Goal: Register for event/course

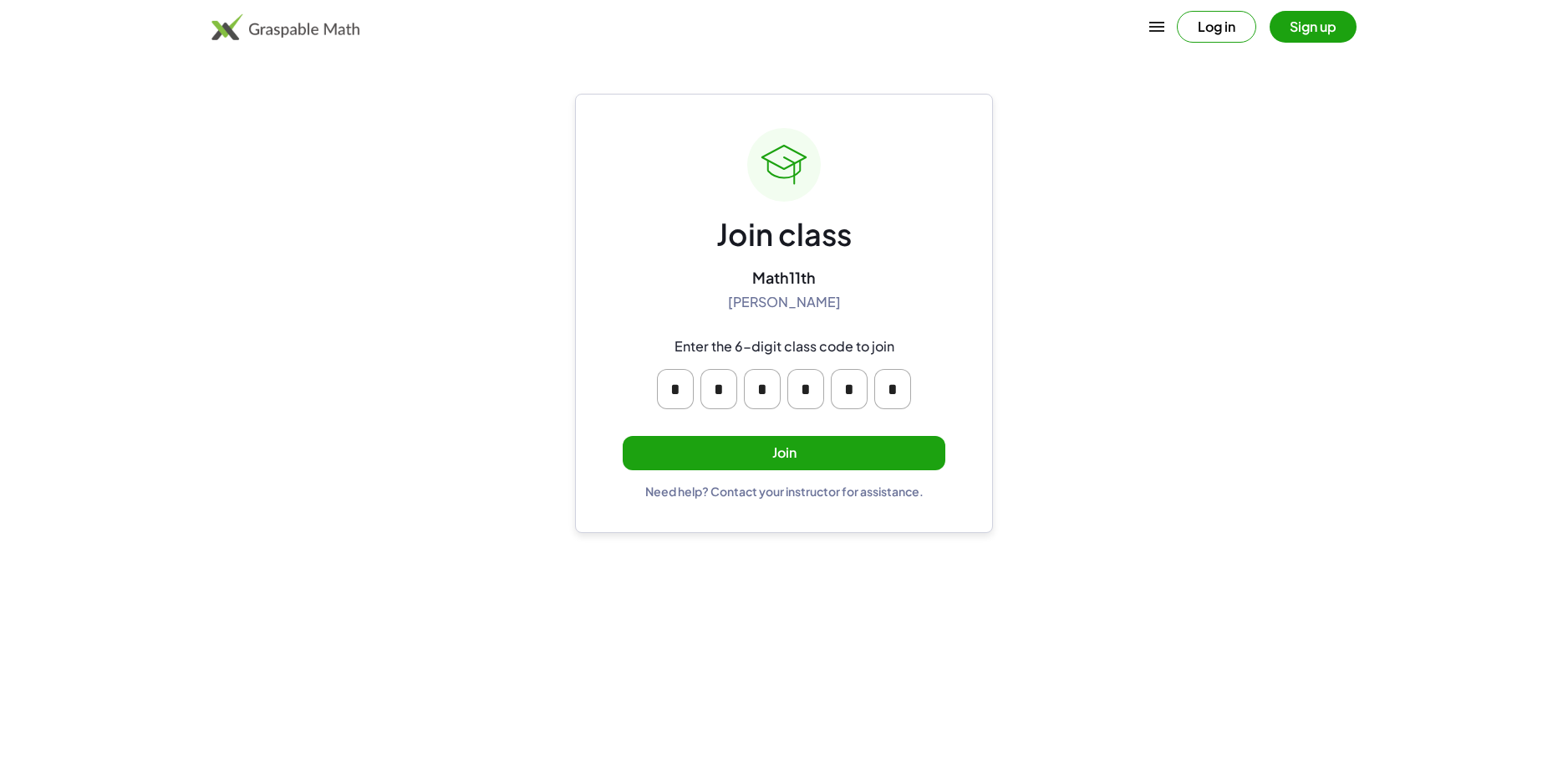
click at [714, 452] on button "Join" at bounding box center [784, 452] width 322 height 34
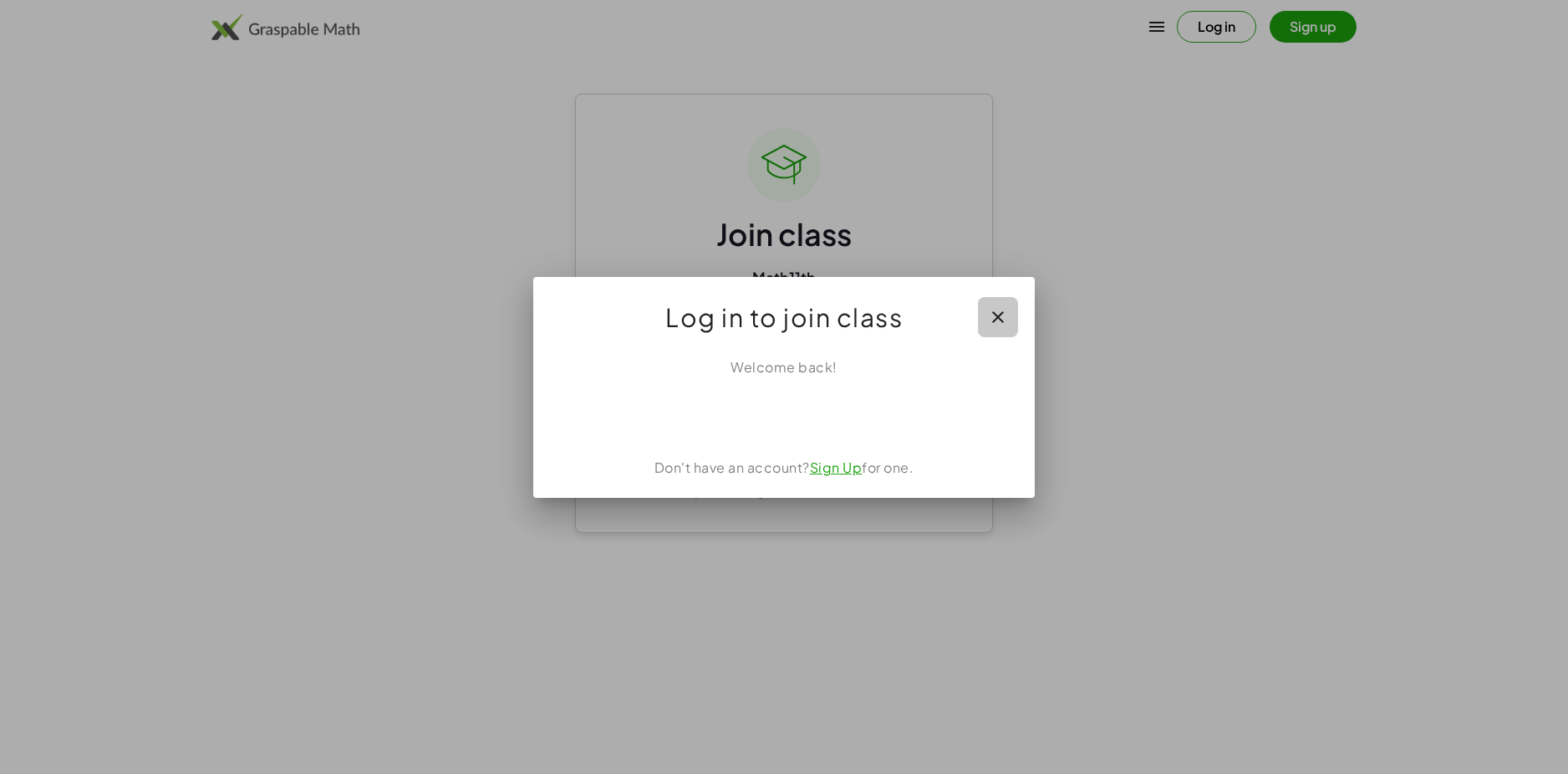
click at [995, 321] on icon "button" at bounding box center [998, 316] width 20 height 20
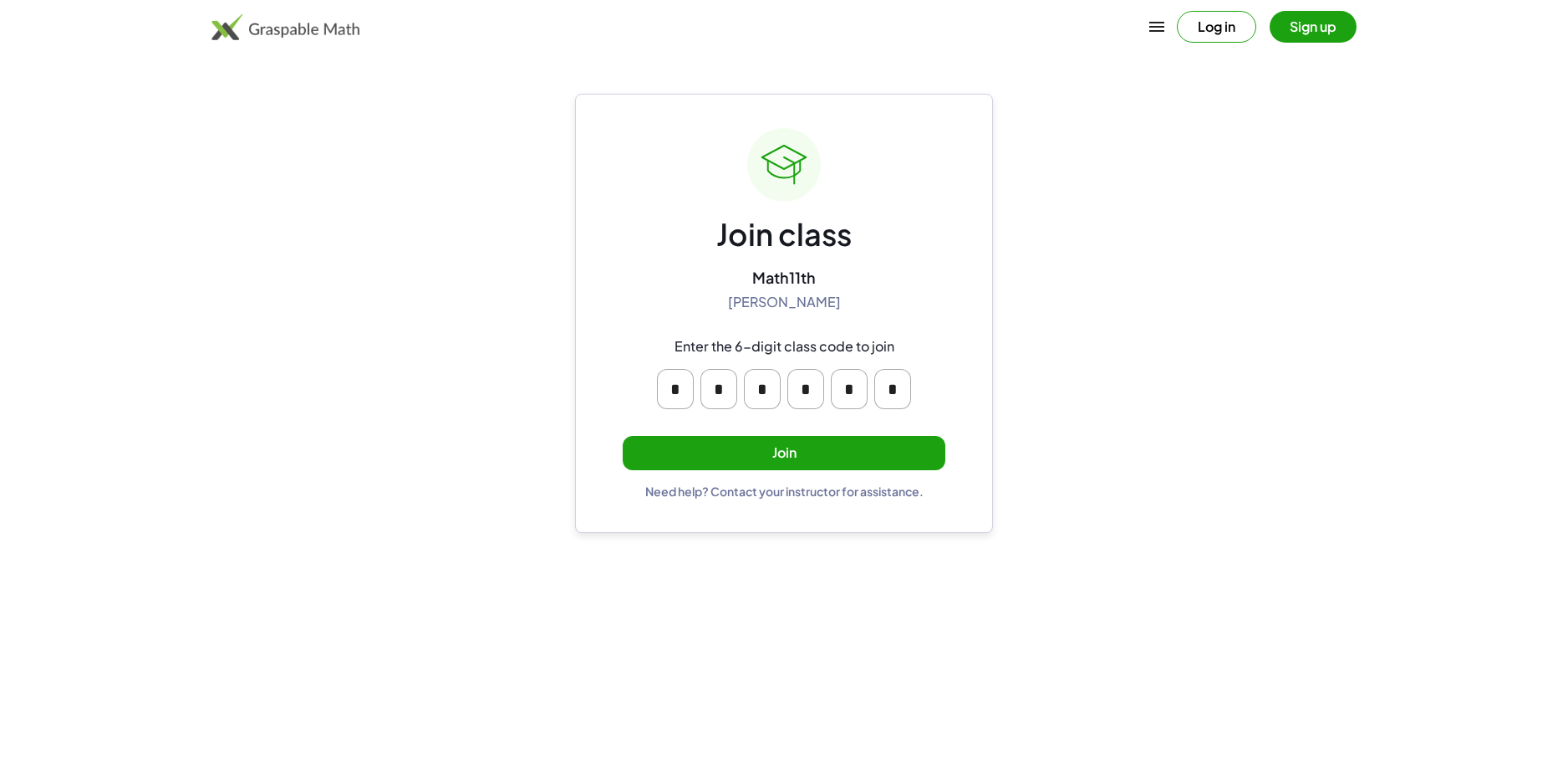
click at [735, 457] on button "Join" at bounding box center [784, 452] width 322 height 34
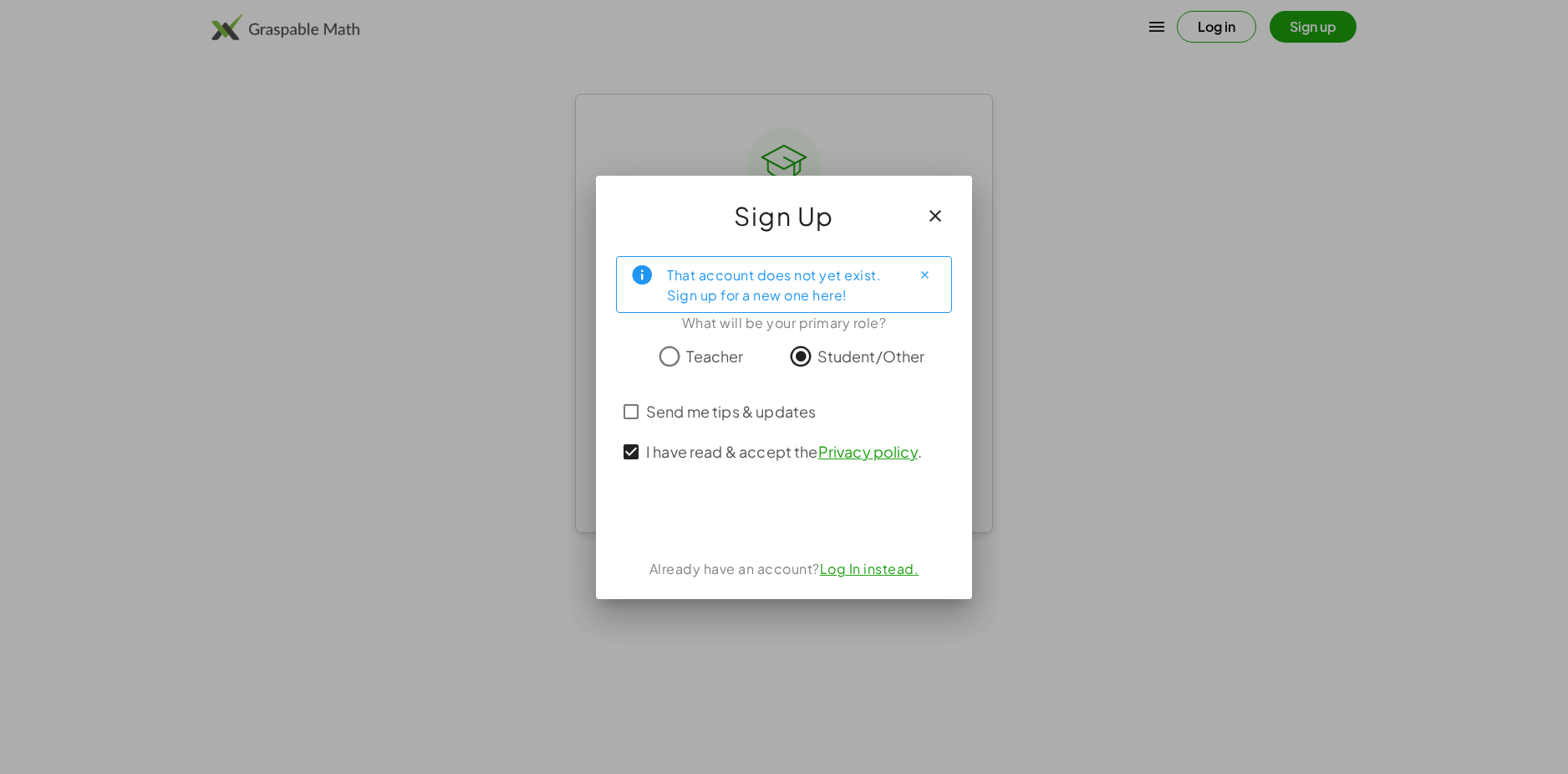
click at [925, 275] on icon "Close" at bounding box center [925, 275] width 13 height 13
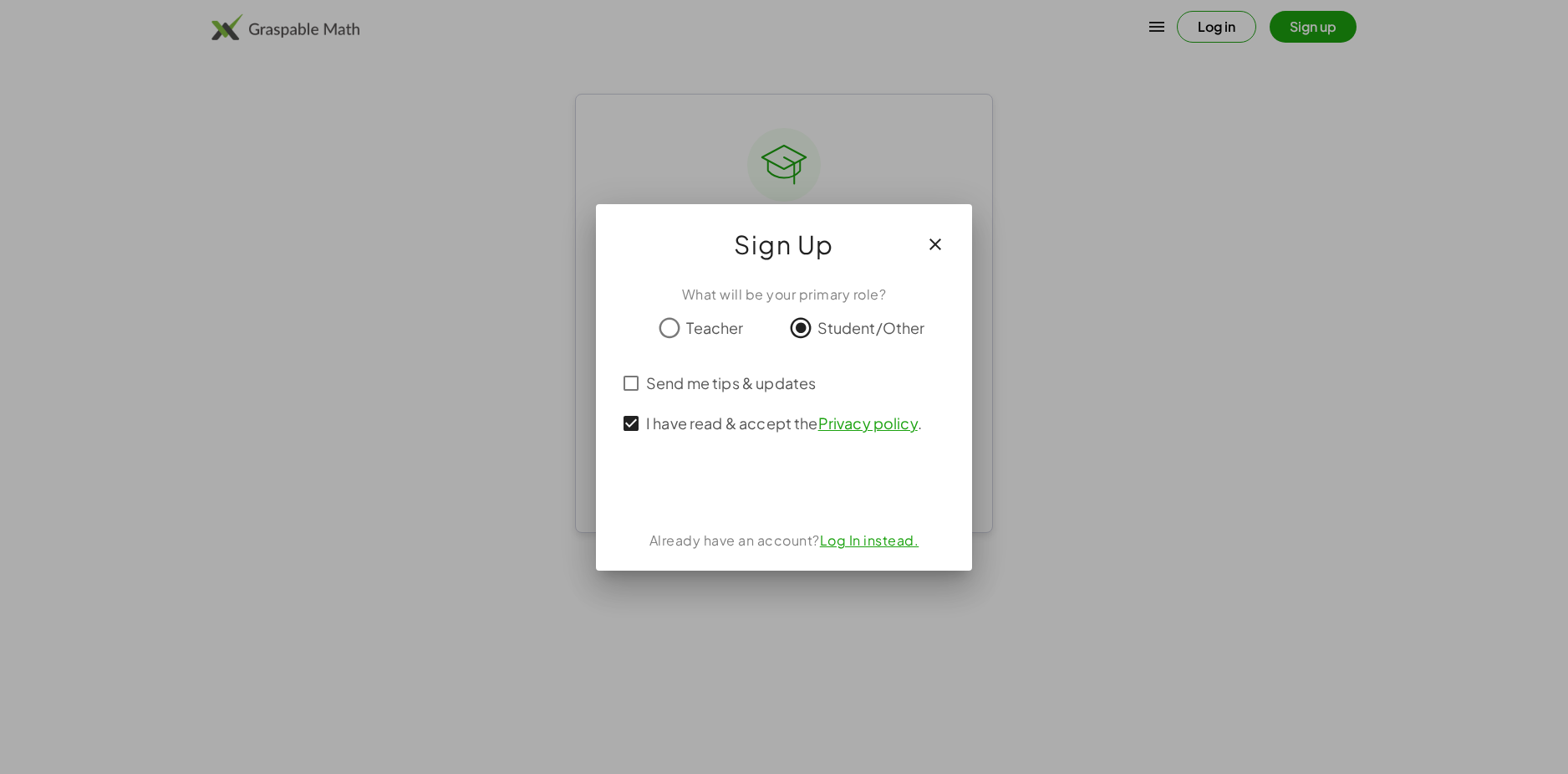
click at [933, 250] on icon "button" at bounding box center [934, 244] width 20 height 20
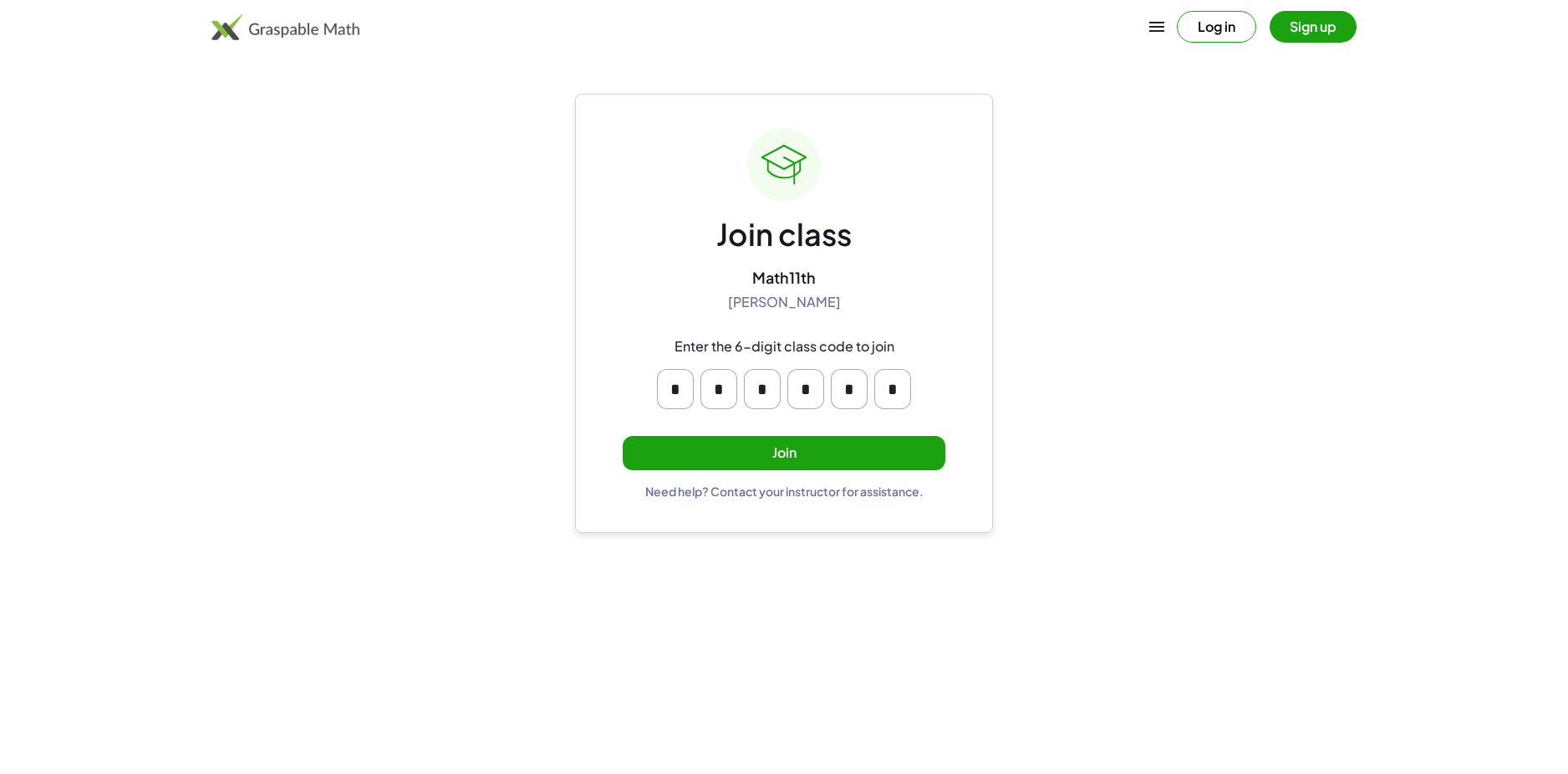
click at [821, 453] on button "Join" at bounding box center [784, 452] width 322 height 34
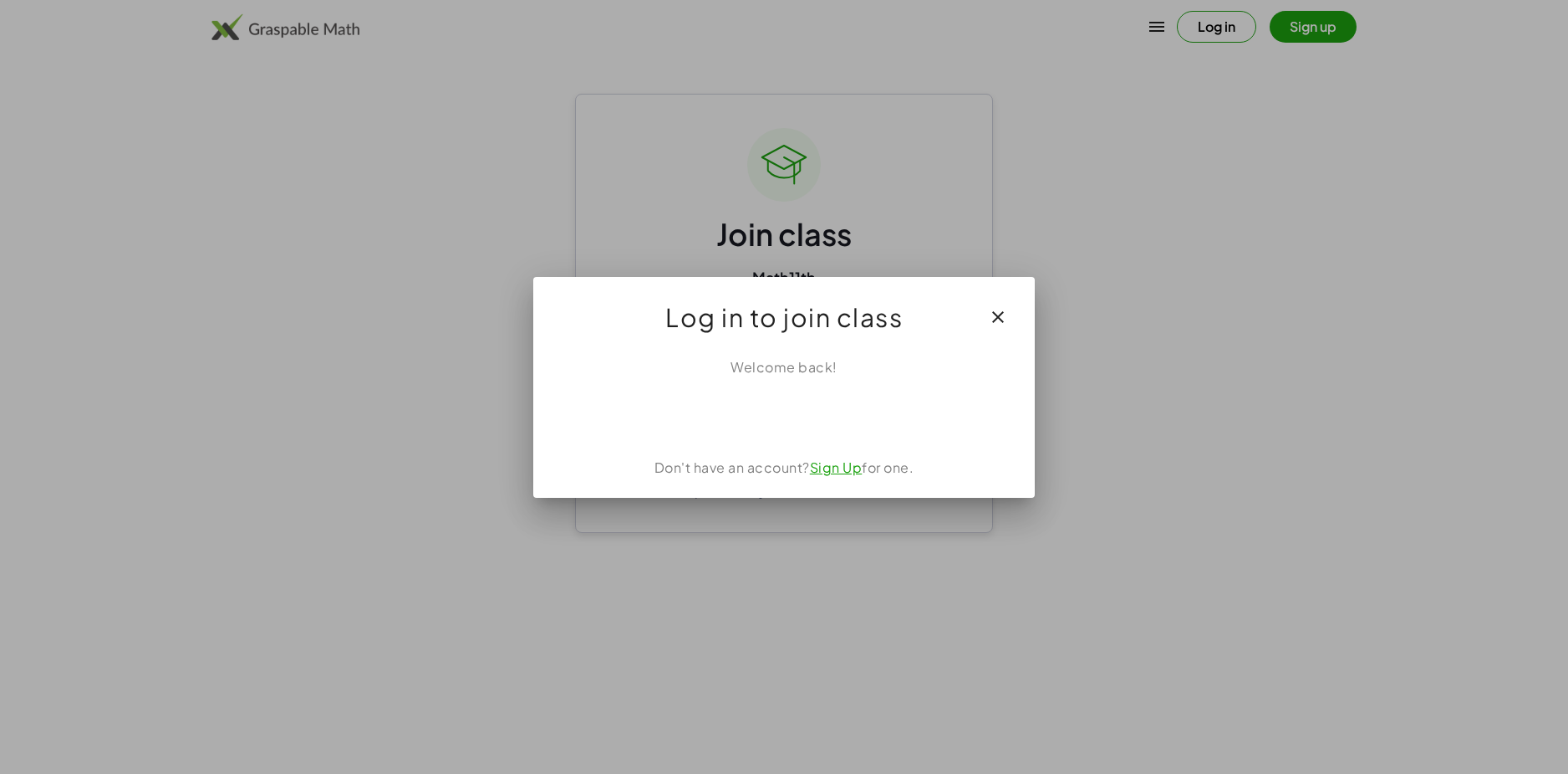
click at [846, 470] on link "Sign Up" at bounding box center [837, 467] width 53 height 18
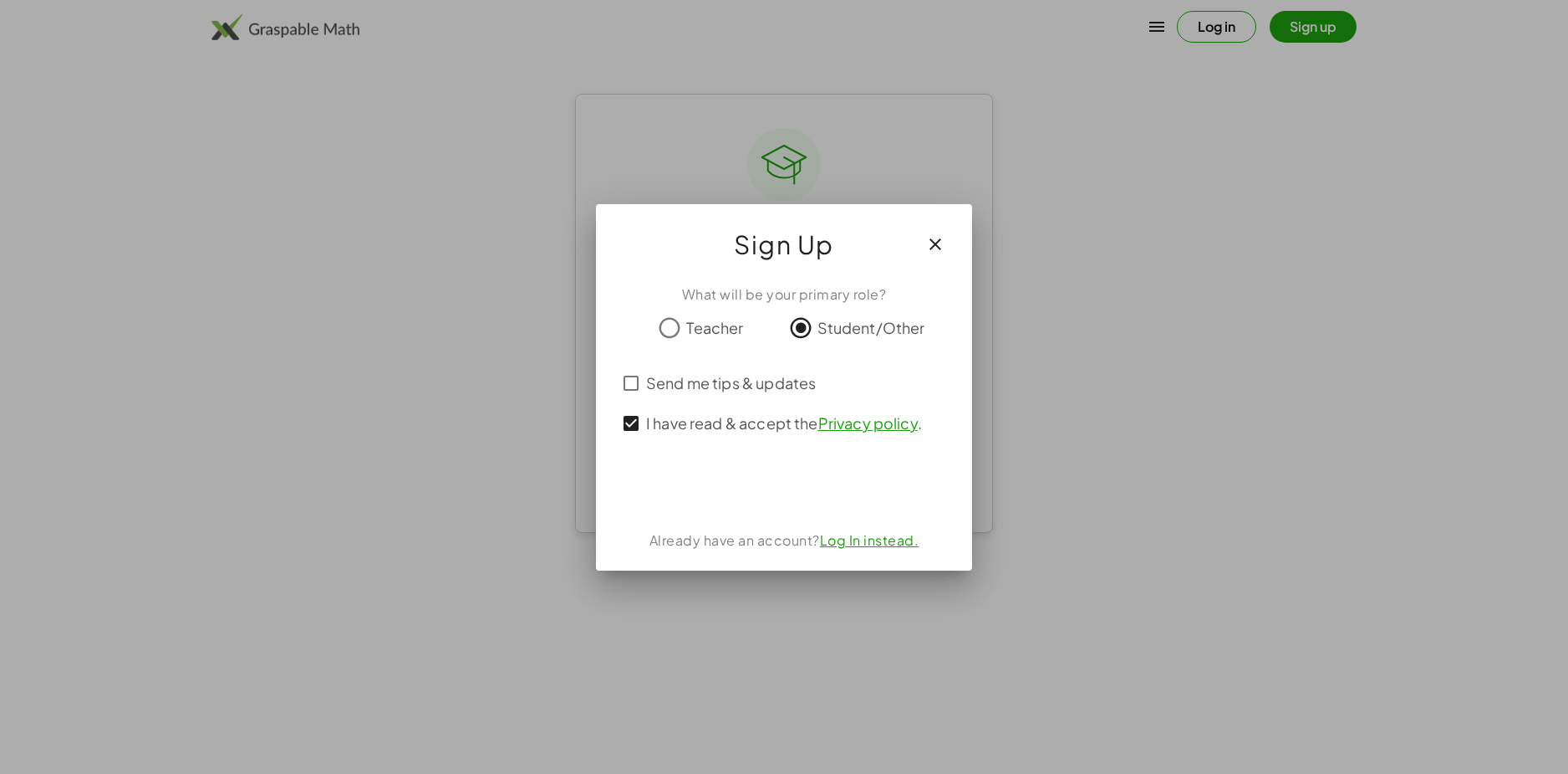
click at [792, 523] on div "What will be your primary role? Teacher Student/Other Send me tips & updates I …" at bounding box center [784, 421] width 376 height 299
click at [934, 239] on icon "button" at bounding box center [934, 244] width 20 height 20
